Goal: Task Accomplishment & Management: Complete application form

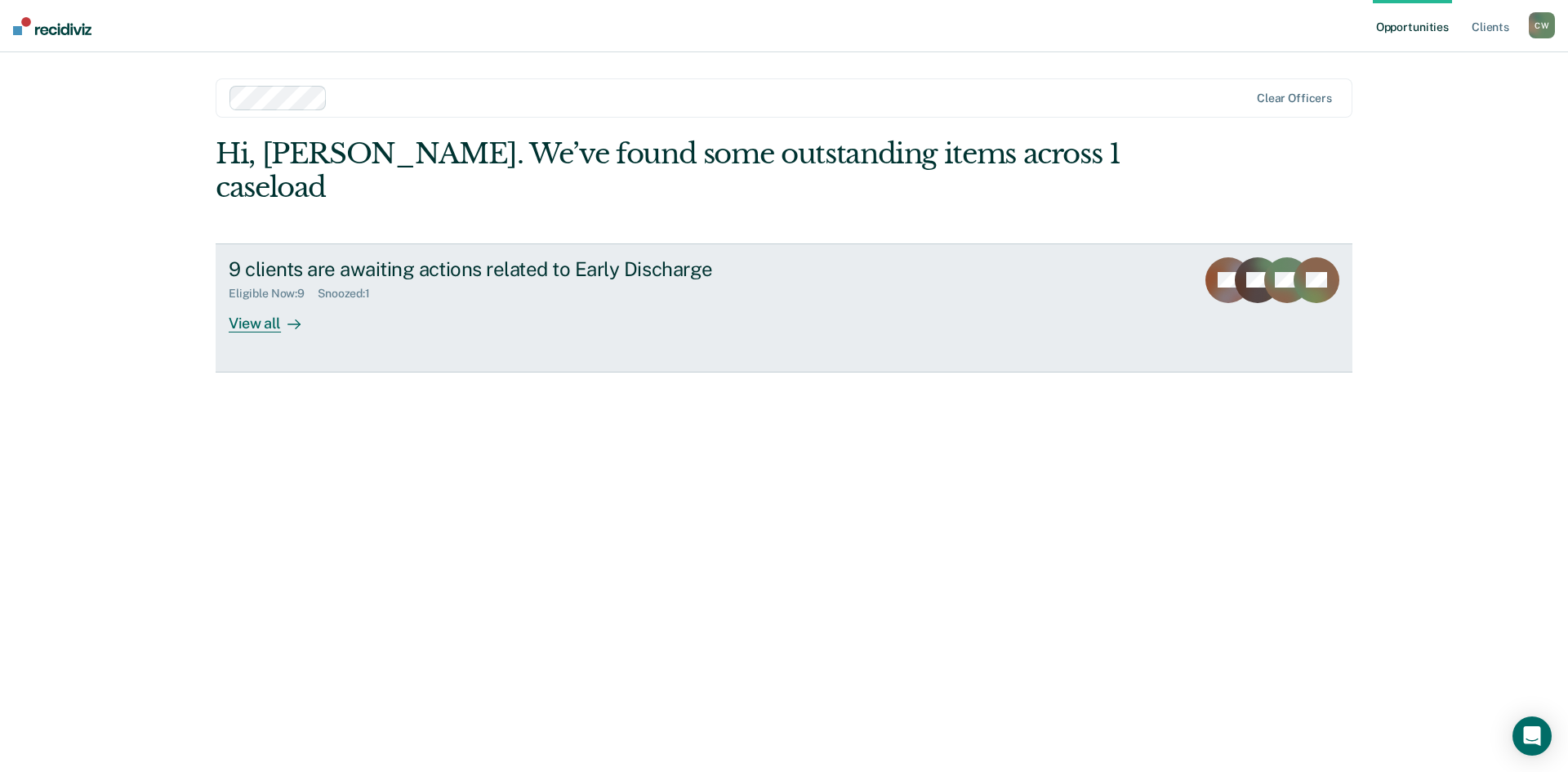
click at [249, 301] on div "View all" at bounding box center [274, 317] width 92 height 32
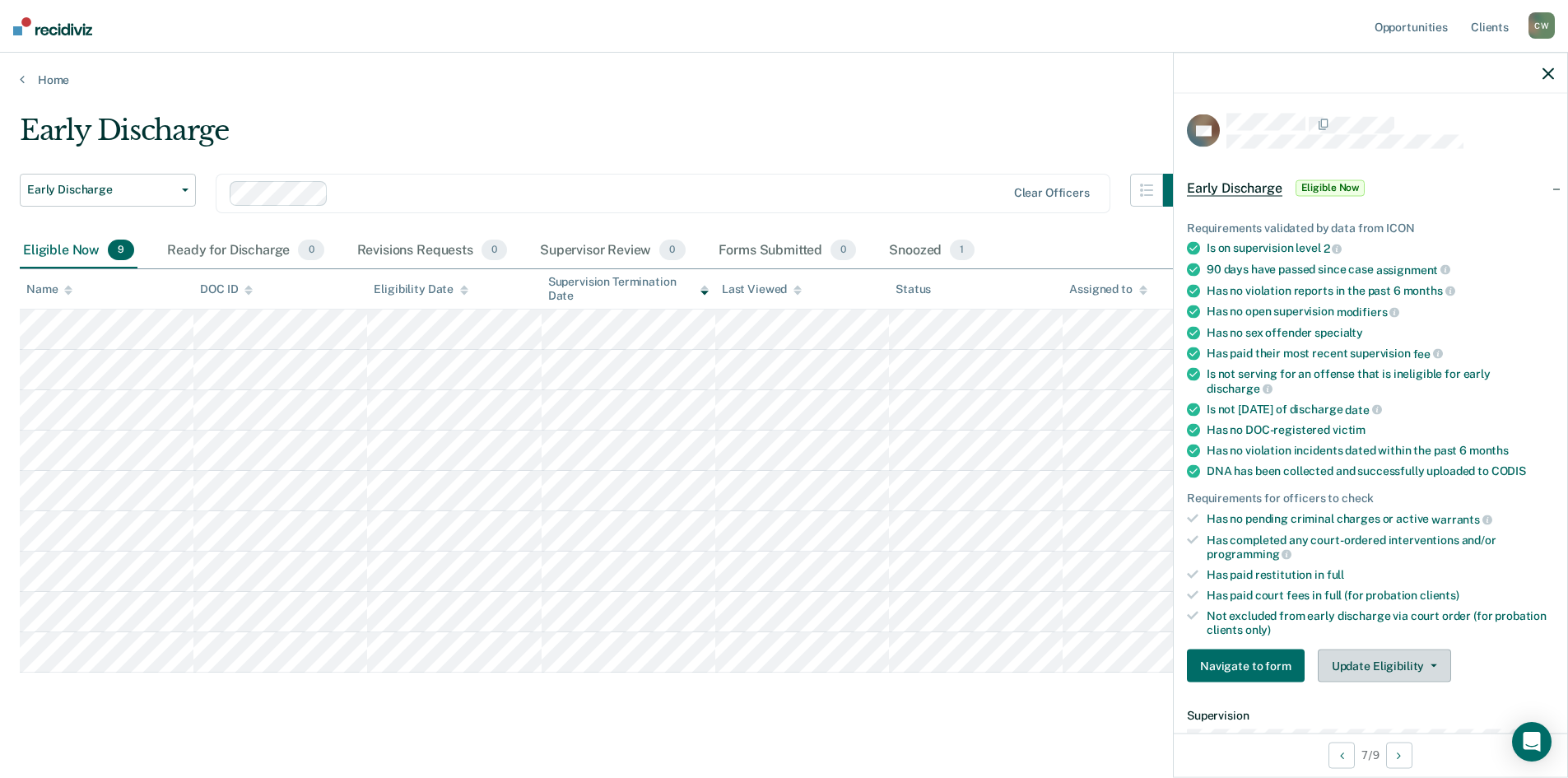
click at [1411, 672] on button "Update Eligibility" at bounding box center [1383, 665] width 133 height 33
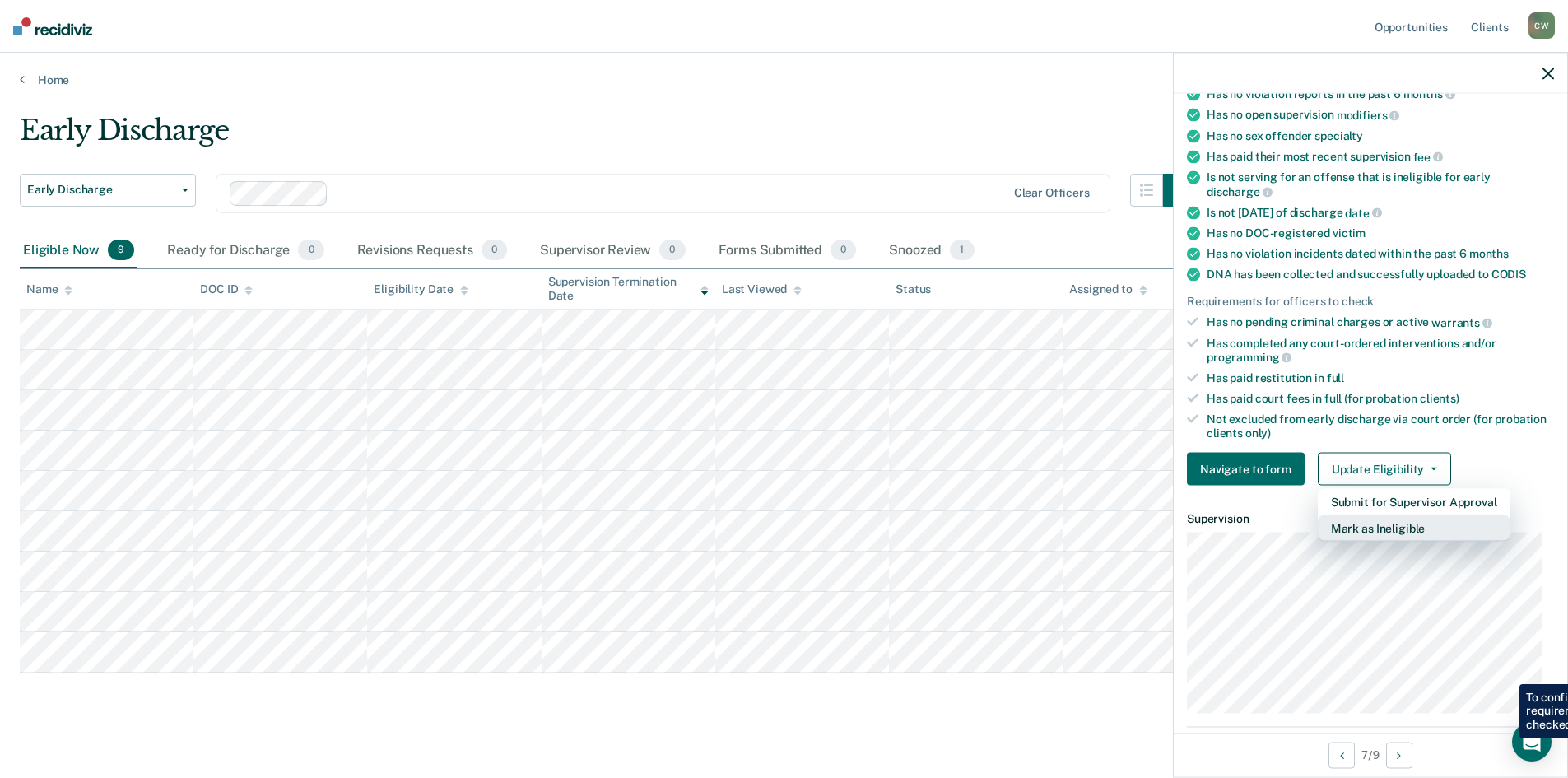
click at [1427, 539] on button "Mark as Ineligible" at bounding box center [1413, 527] width 192 height 26
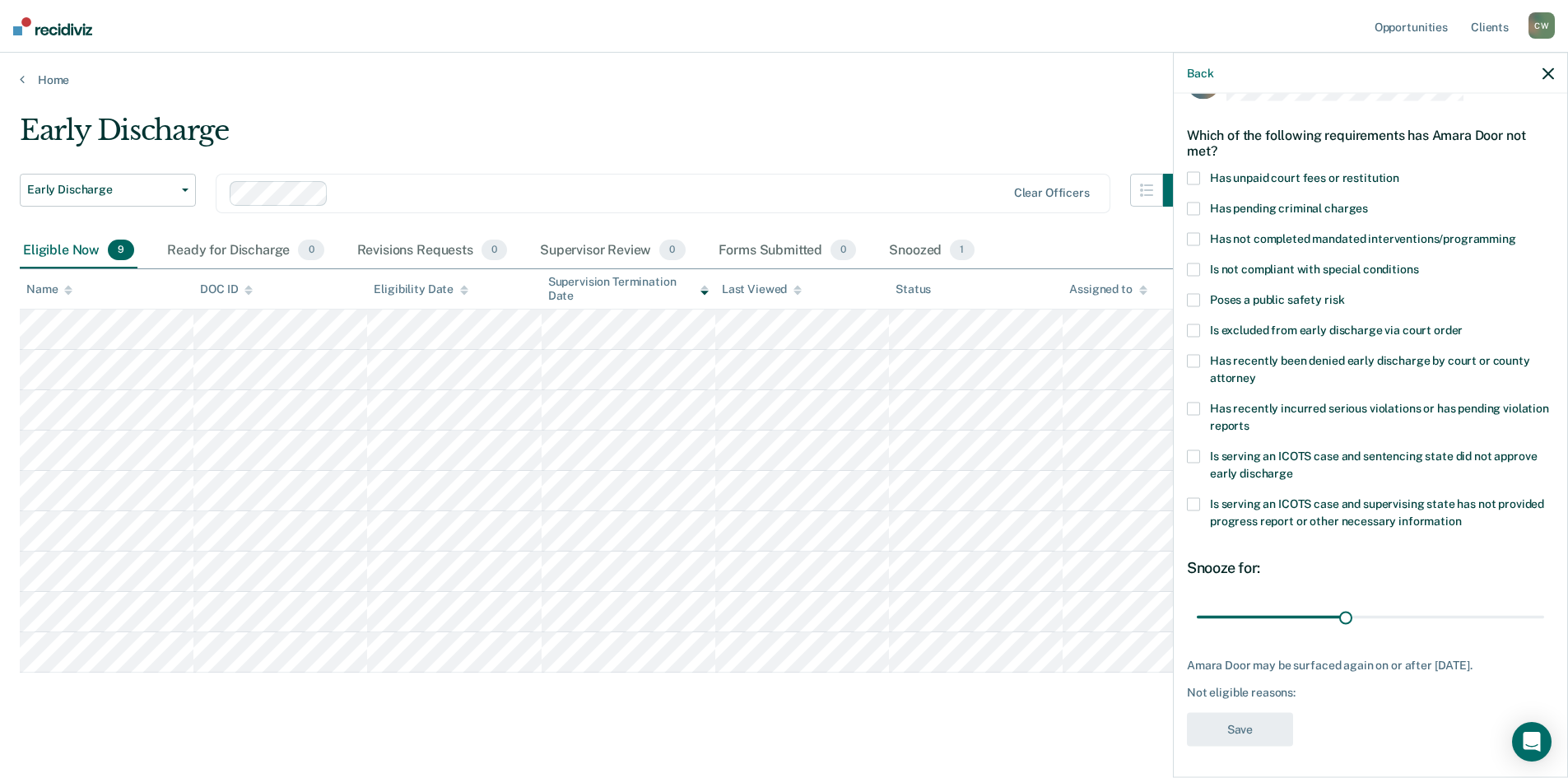
scroll to position [3, 0]
click at [1281, 627] on input "range" at bounding box center [1370, 617] width 347 height 29
type input "90"
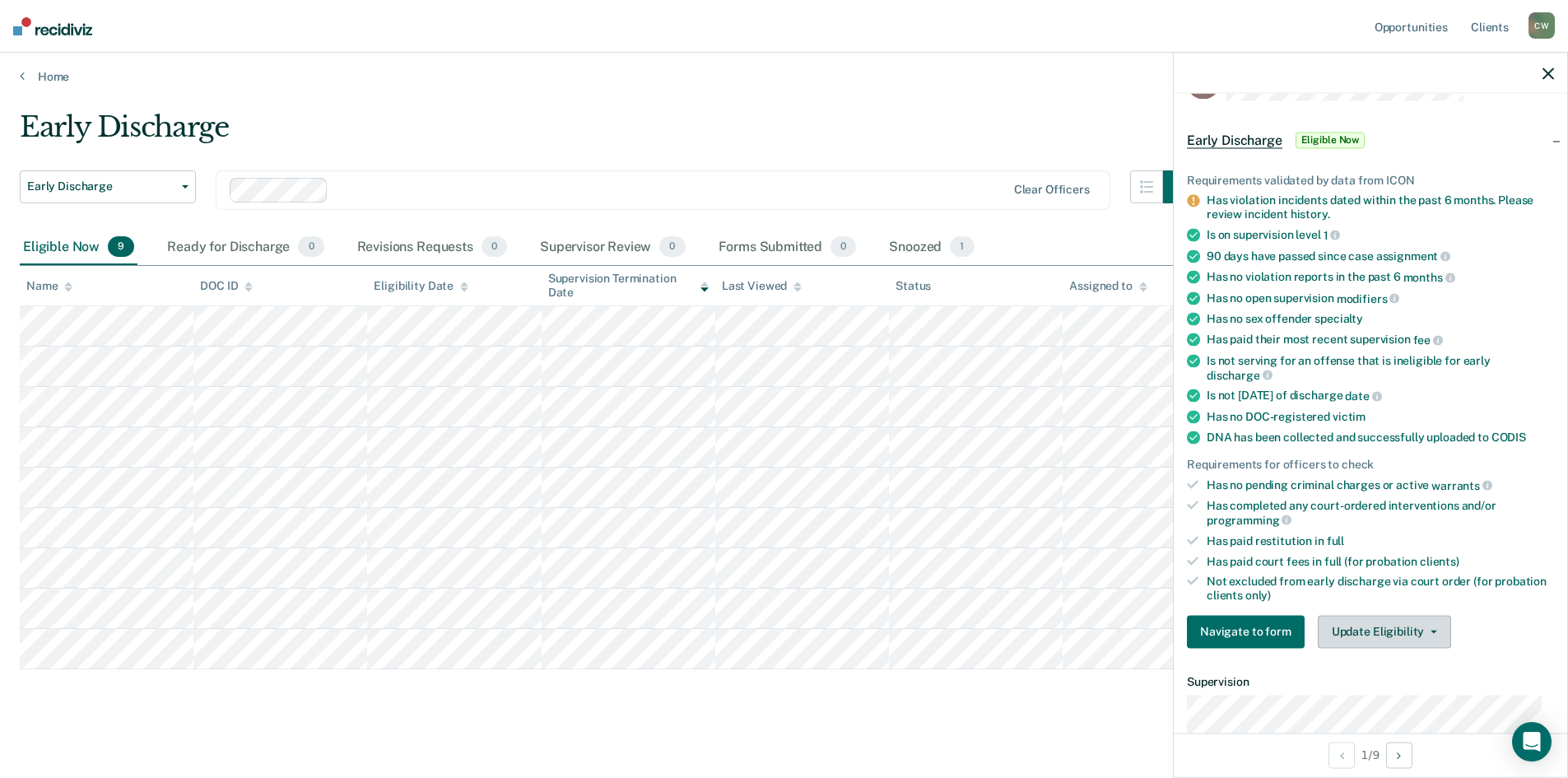
click at [1422, 638] on button "Update Eligibility" at bounding box center [1383, 631] width 133 height 33
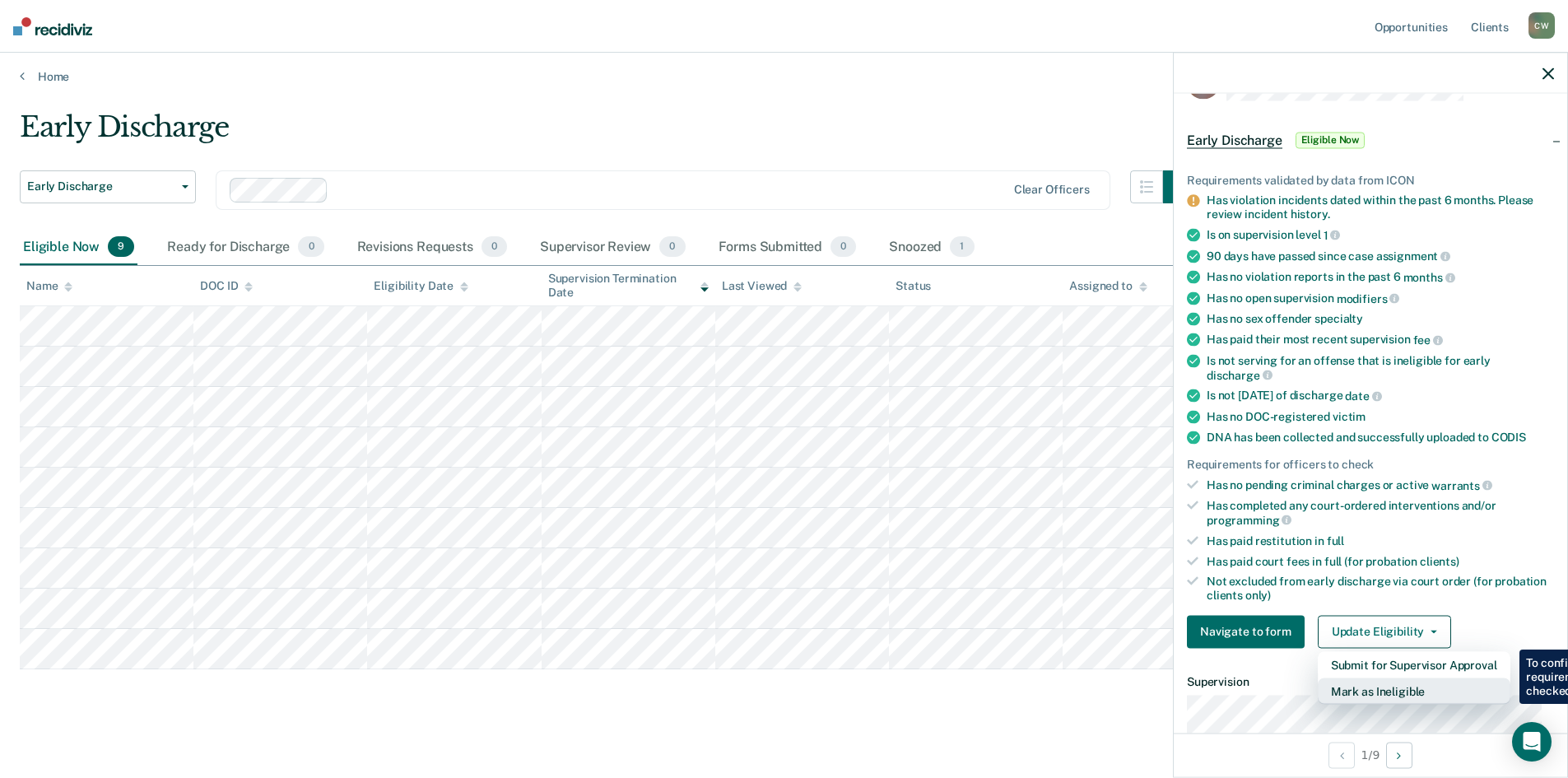
click at [1426, 702] on button "Mark as Ineligible" at bounding box center [1413, 690] width 192 height 26
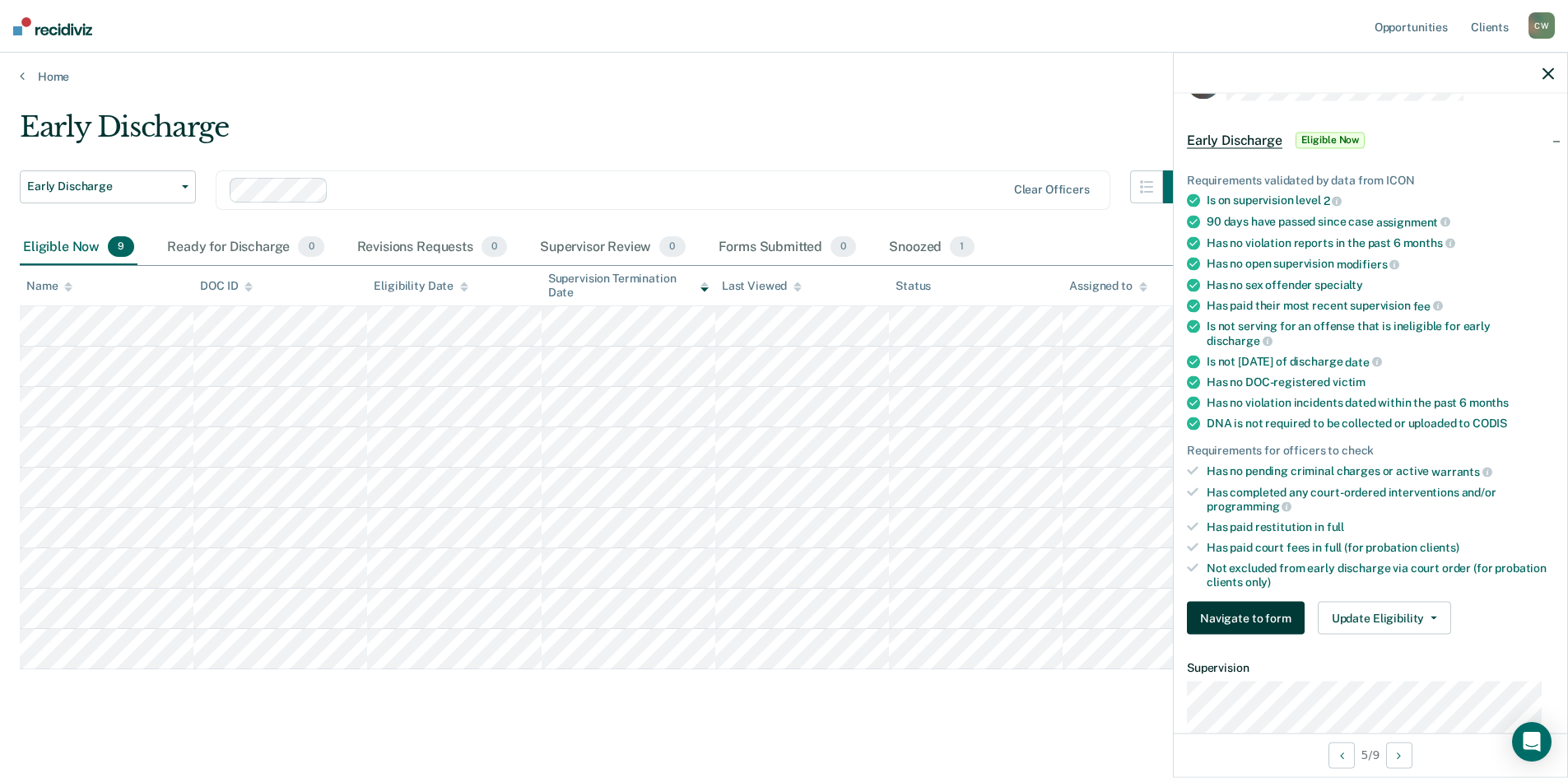
click at [1274, 630] on button "Navigate to form" at bounding box center [1245, 618] width 118 height 33
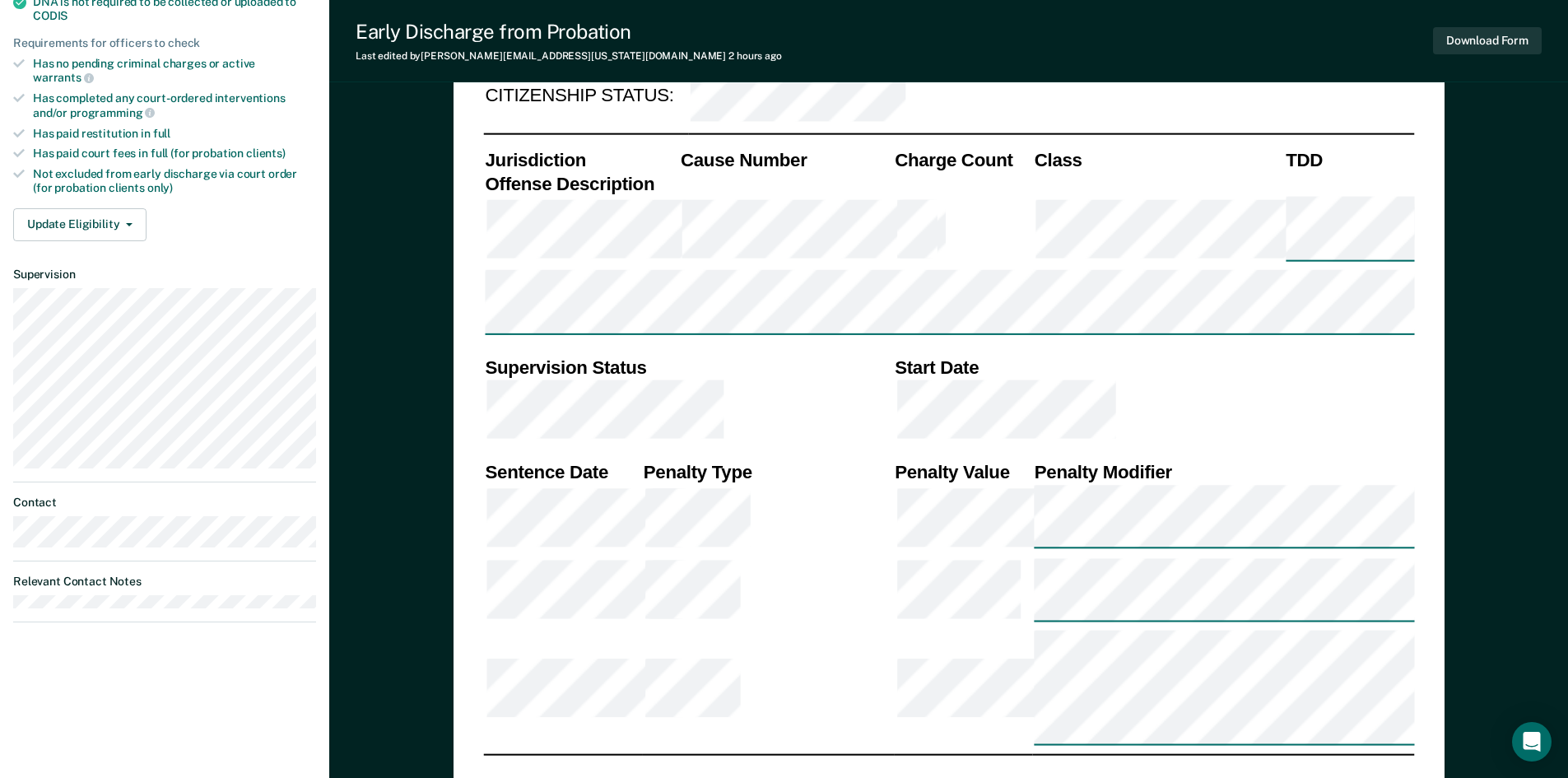
scroll to position [477, 0]
type textarea "x"
